Goal: Task Accomplishment & Management: Use online tool/utility

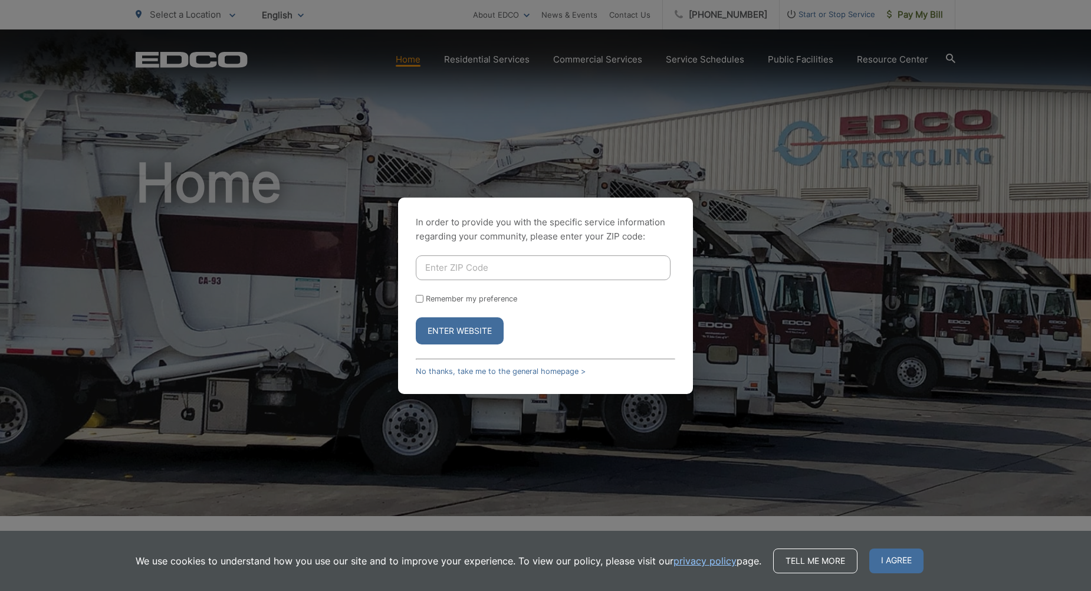
click at [449, 268] on input "Enter ZIP Code" at bounding box center [543, 267] width 255 height 25
type input "91932"
click at [456, 338] on button "Enter Website" at bounding box center [460, 330] width 88 height 27
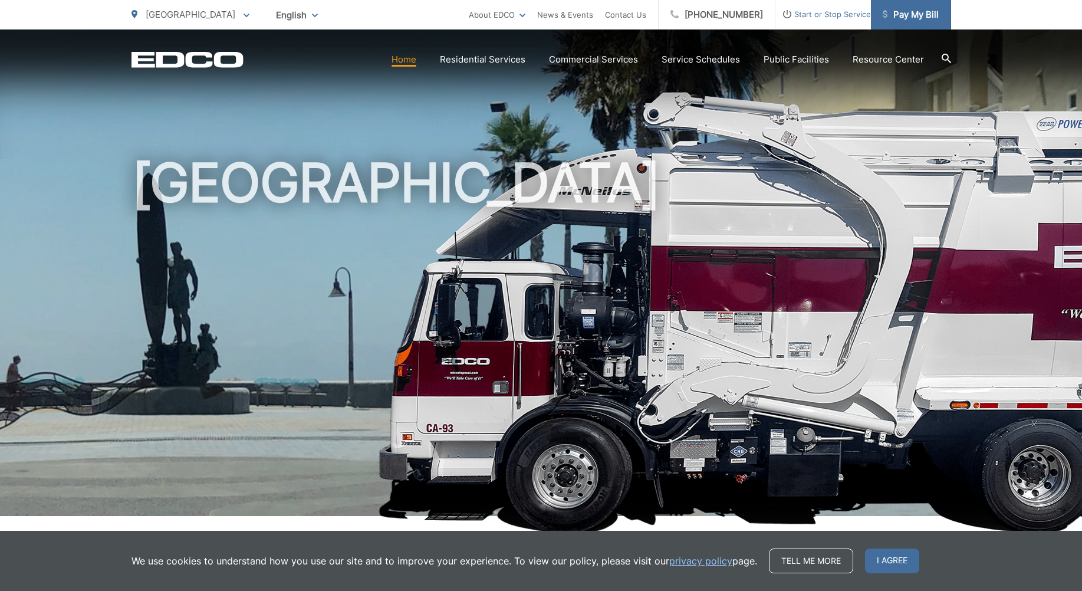
click at [917, 14] on span "Pay My Bill" at bounding box center [911, 15] width 56 height 14
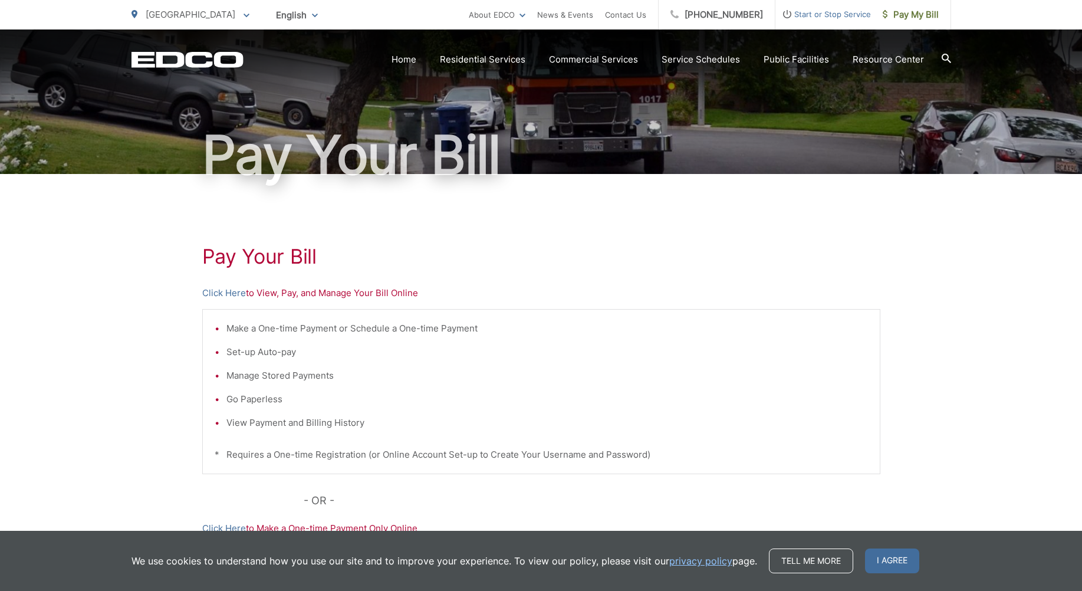
scroll to position [59, 0]
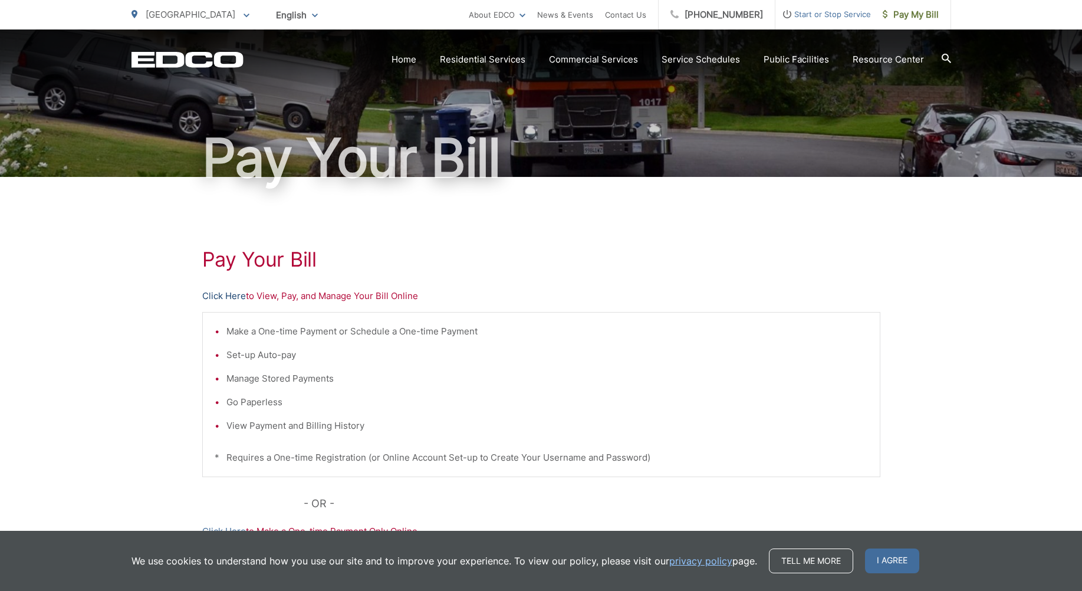
click at [231, 297] on link "Click Here" at bounding box center [224, 296] width 44 height 14
